Goal: Information Seeking & Learning: Learn about a topic

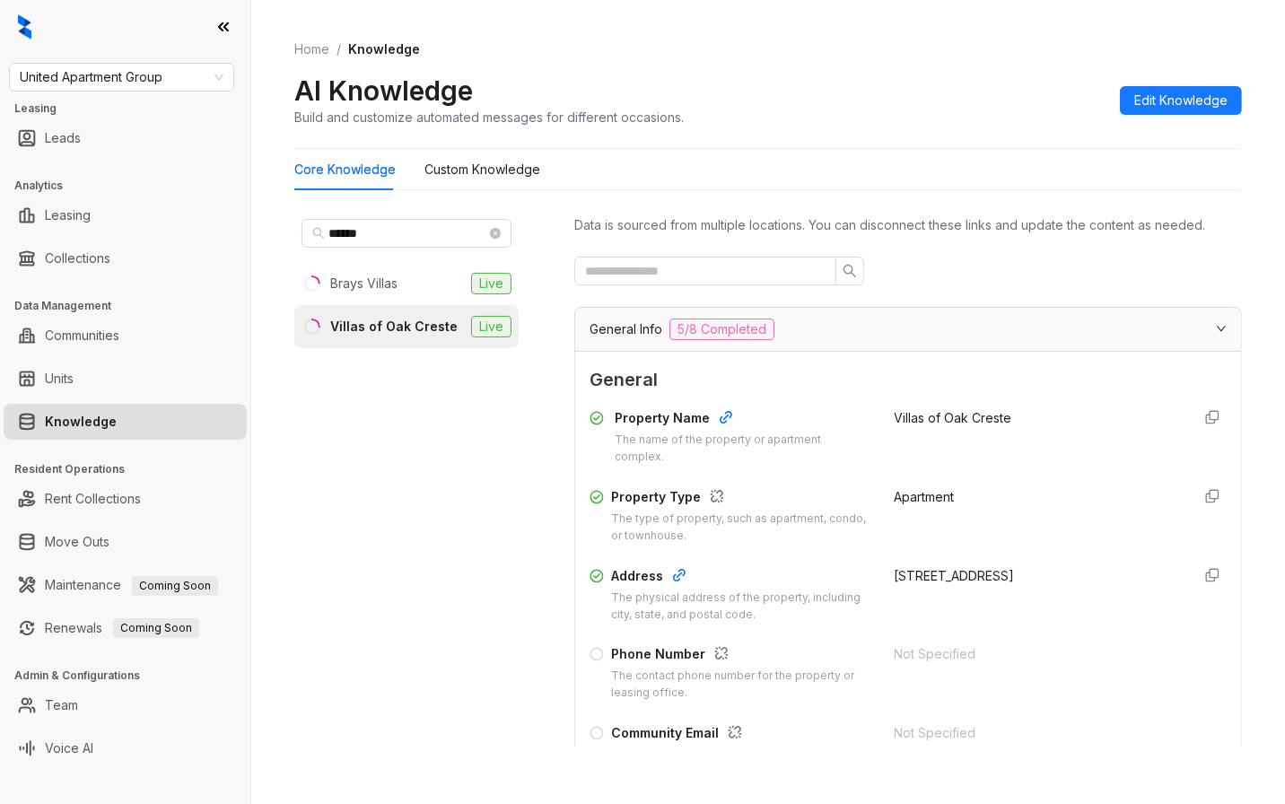
scroll to position [1857, 0]
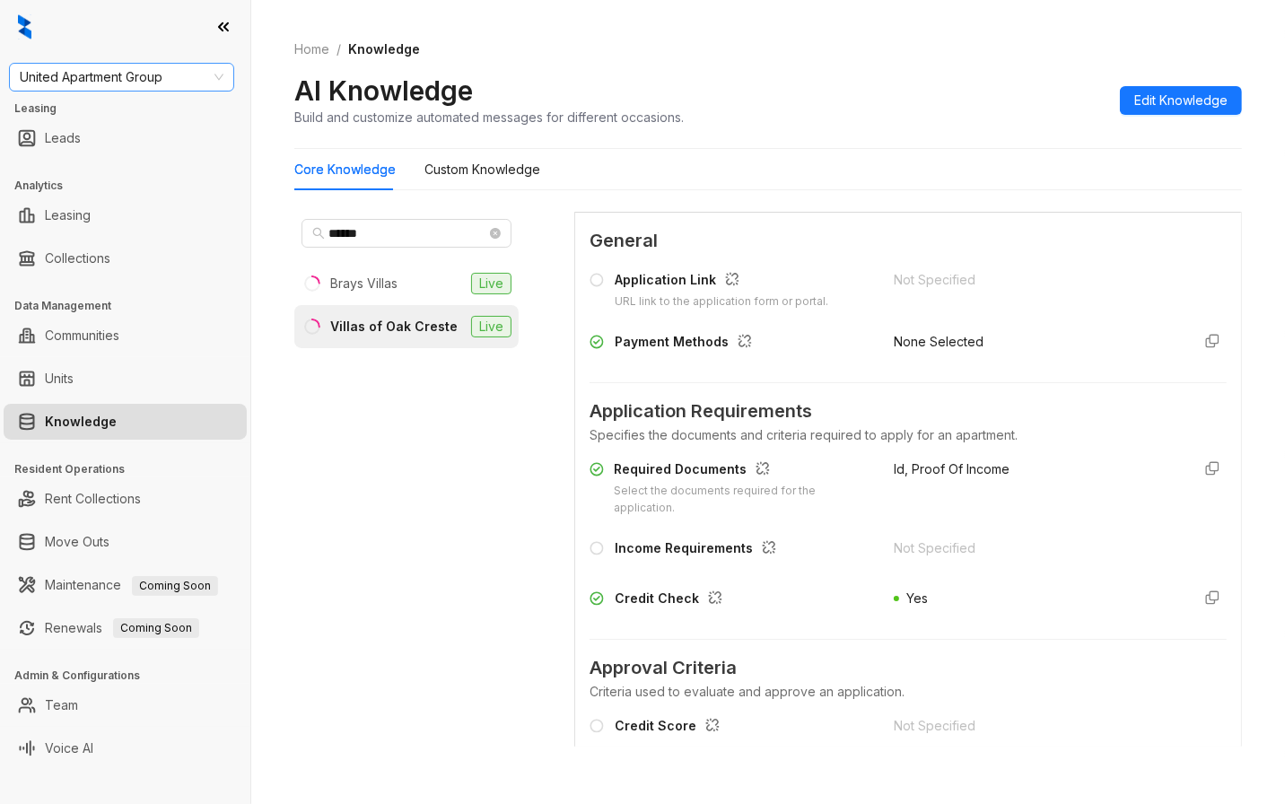
click at [164, 78] on span "United Apartment Group" at bounding box center [122, 77] width 204 height 27
type input "*****"
click at [138, 112] on div "Magnolia Capital" at bounding box center [121, 113] width 196 height 20
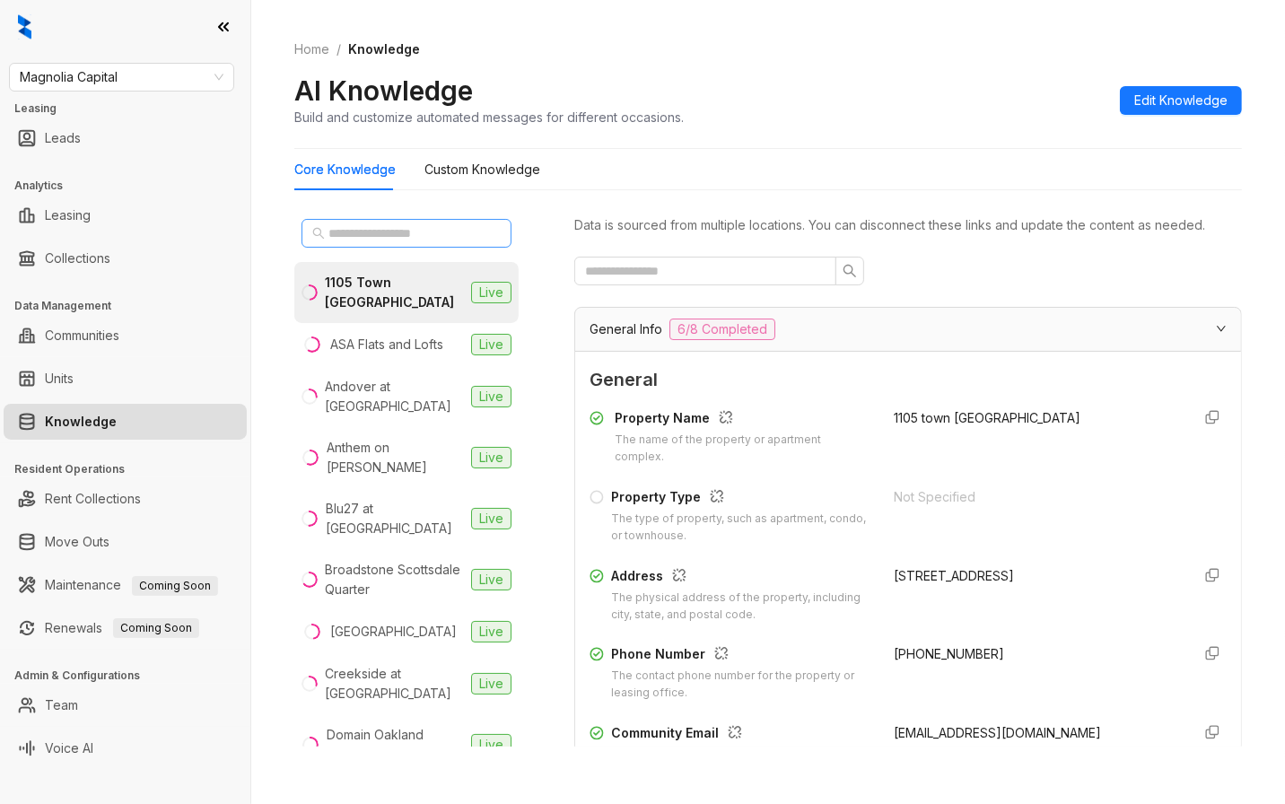
click at [324, 243] on span at bounding box center [406, 233] width 210 height 29
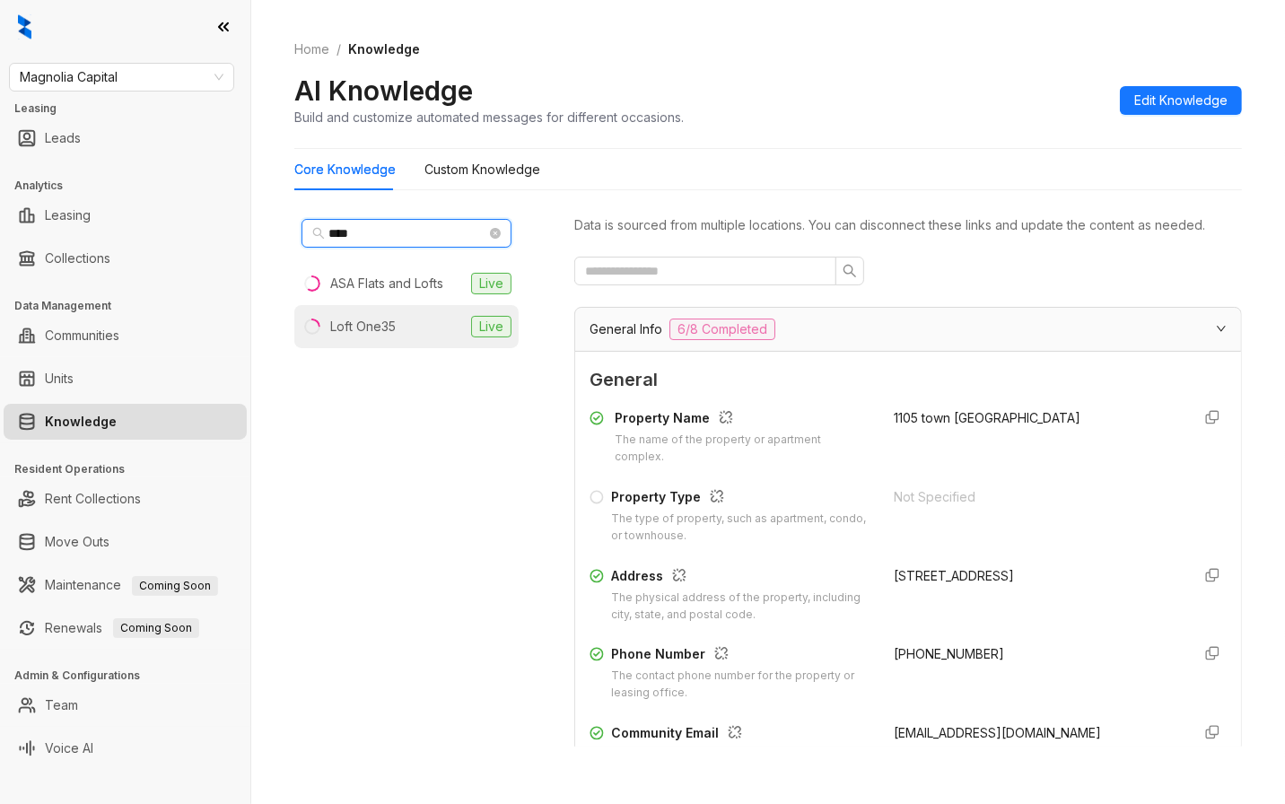
type input "****"
click at [361, 320] on div "Loft One35" at bounding box center [362, 327] width 65 height 20
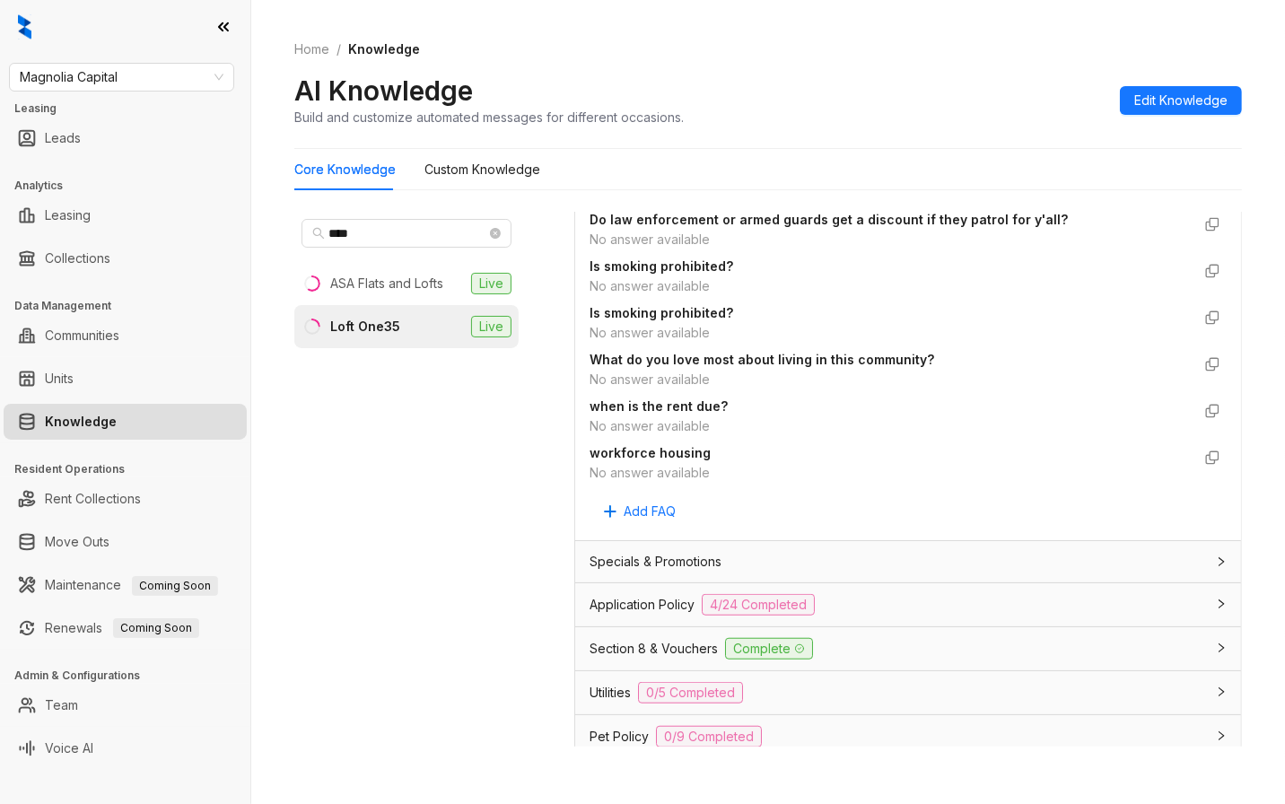
scroll to position [1295, 0]
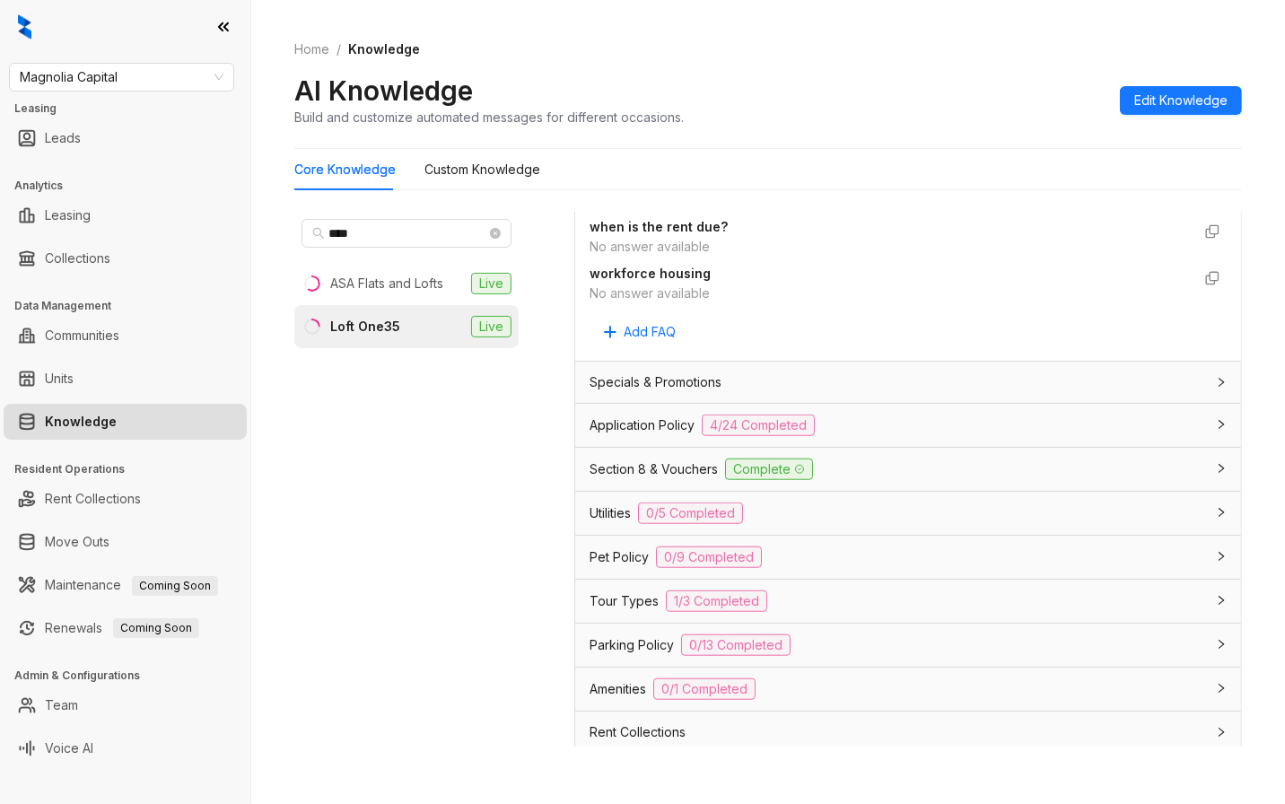
click at [619, 552] on span "Pet Policy" at bounding box center [618, 557] width 59 height 20
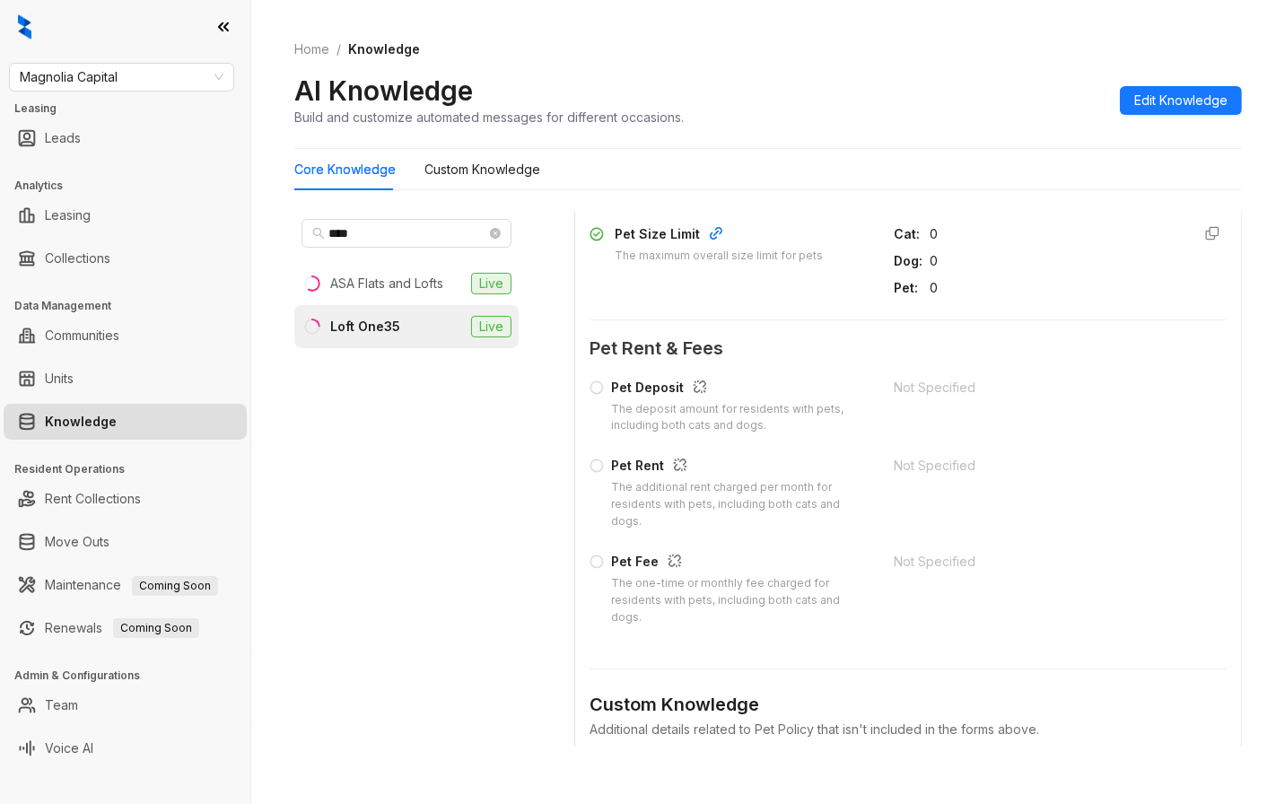
scroll to position [2192, 0]
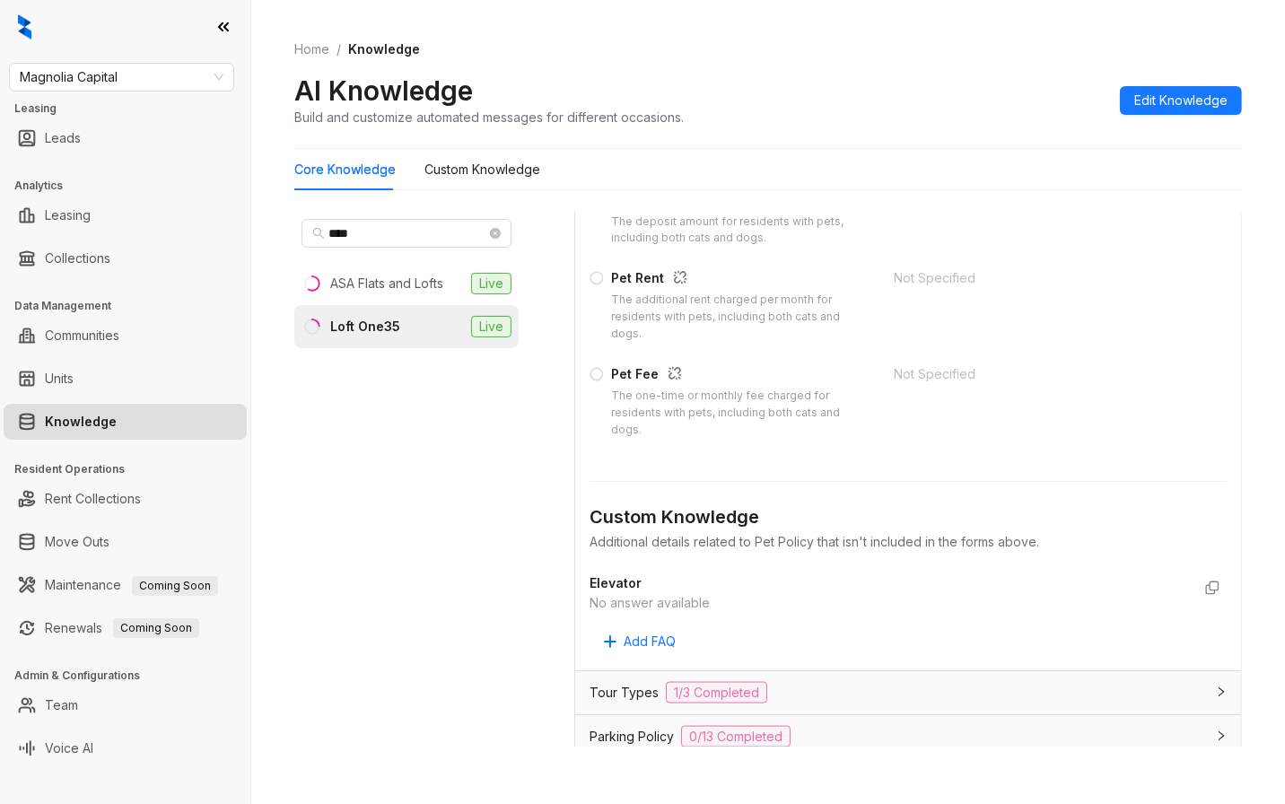
drag, startPoint x: 281, startPoint y: 171, endPoint x: 310, endPoint y: 154, distance: 34.2
click at [281, 171] on div "Home / Knowledge AI Knowledge Build and customize automated messages for differ…" at bounding box center [767, 402] width 1033 height 804
